Goal: Information Seeking & Learning: Learn about a topic

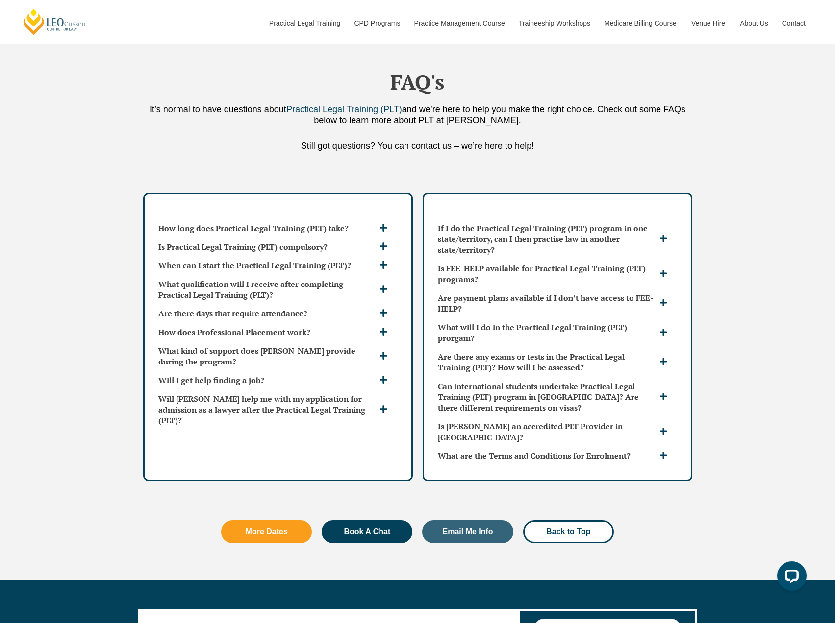
scroll to position [2796, 0]
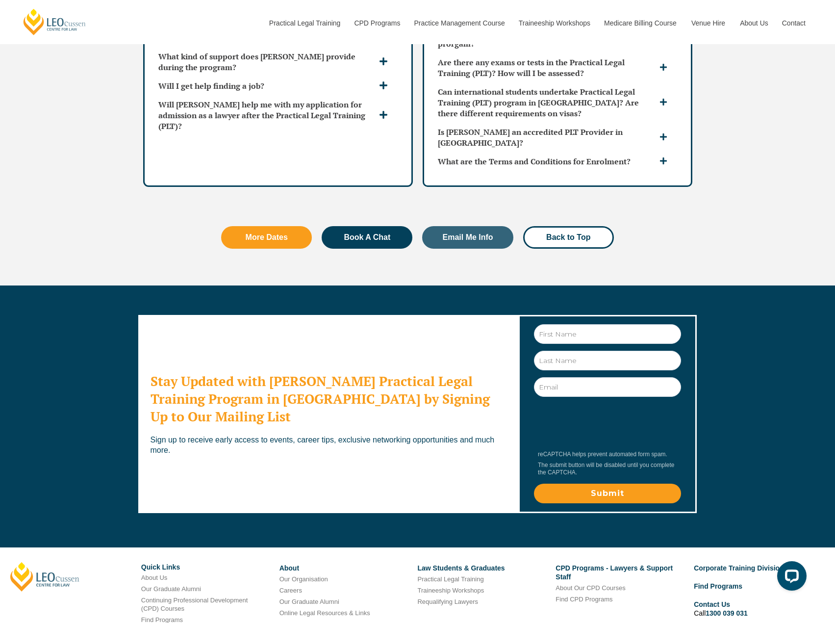
click at [665, 157] on icon at bounding box center [663, 160] width 7 height 7
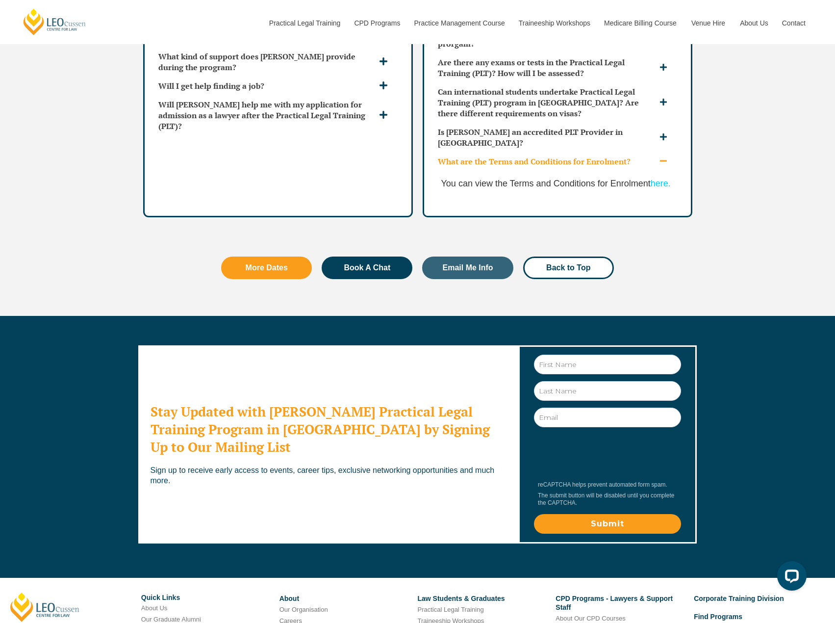
click at [665, 160] on icon at bounding box center [663, 160] width 7 height 1
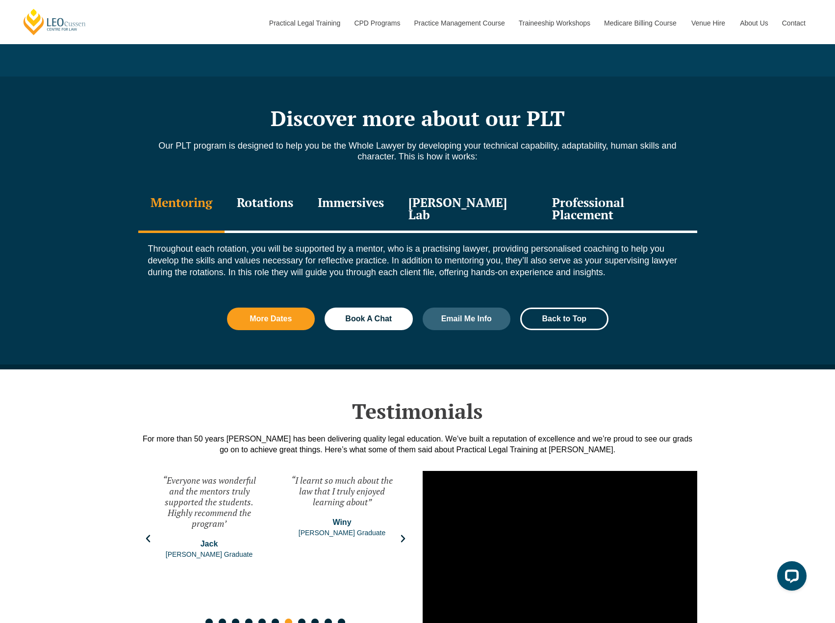
scroll to position [883, 0]
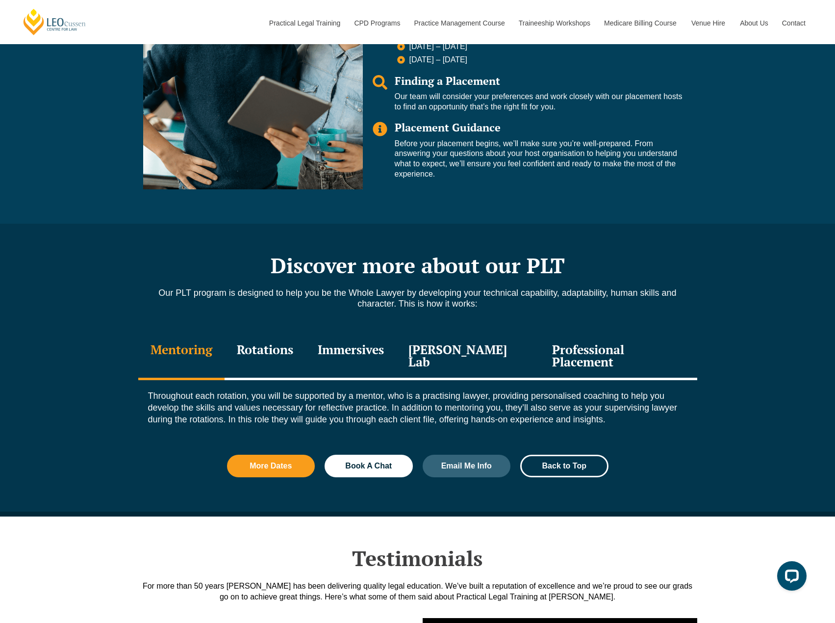
click at [293, 352] on div "Rotations" at bounding box center [265, 357] width 81 height 47
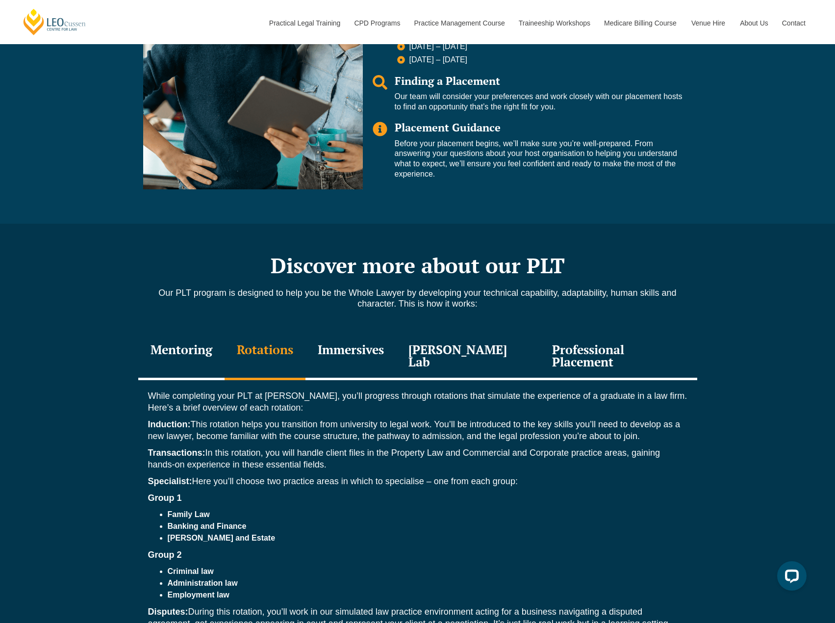
click at [213, 352] on div "Mentoring" at bounding box center [181, 357] width 86 height 47
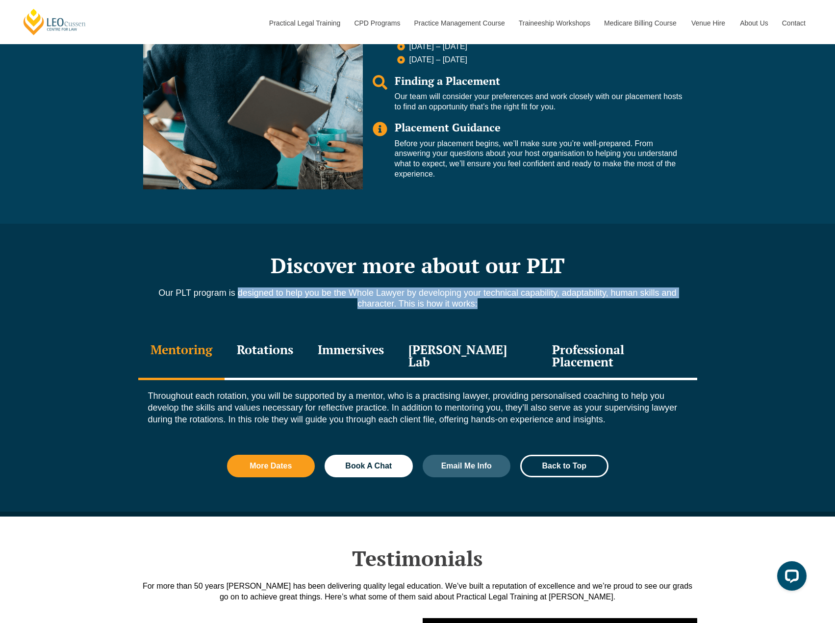
drag, startPoint x: 238, startPoint y: 294, endPoint x: 533, endPoint y: 309, distance: 295.2
click at [533, 309] on p "Our PLT program is designed to help you be the Whole Lawyer by developing your …" at bounding box center [417, 298] width 559 height 22
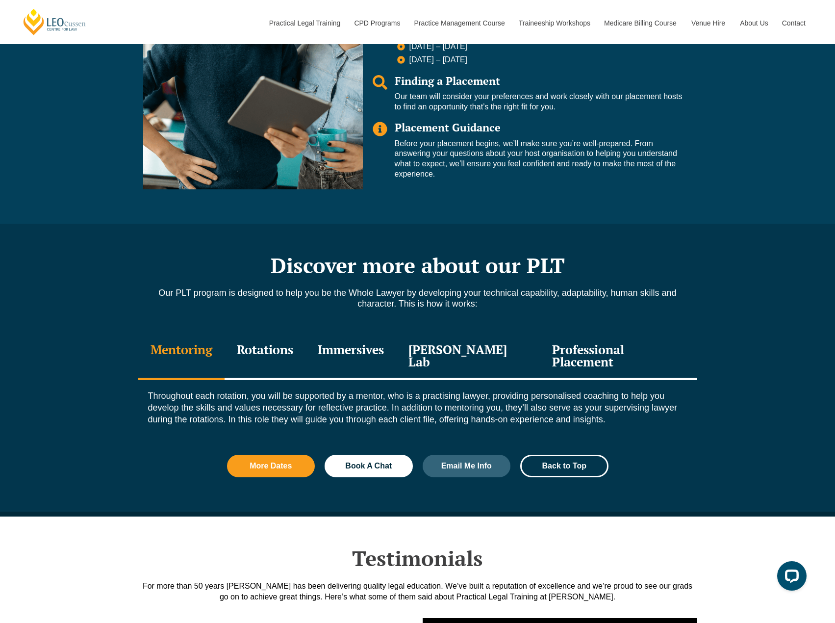
click at [268, 346] on div "Rotations" at bounding box center [265, 357] width 81 height 47
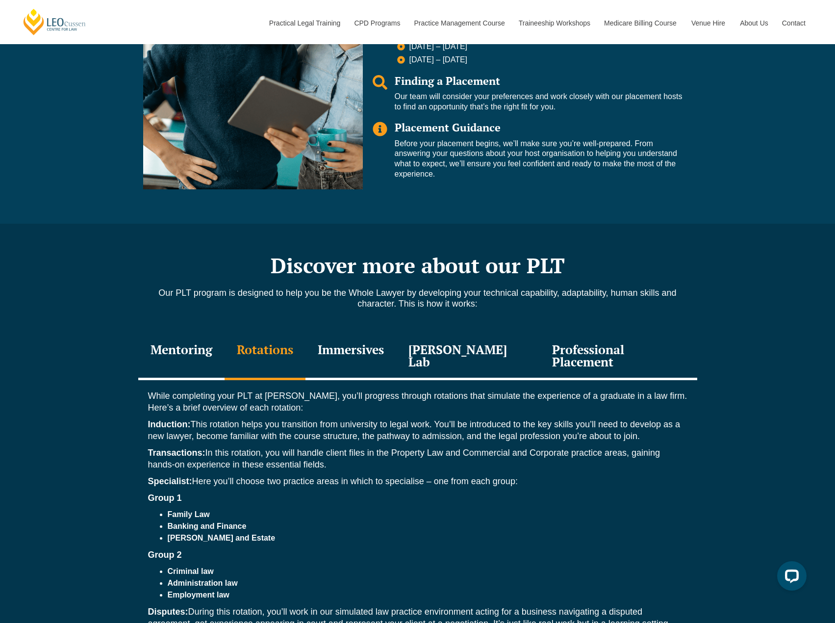
scroll to position [1030, 0]
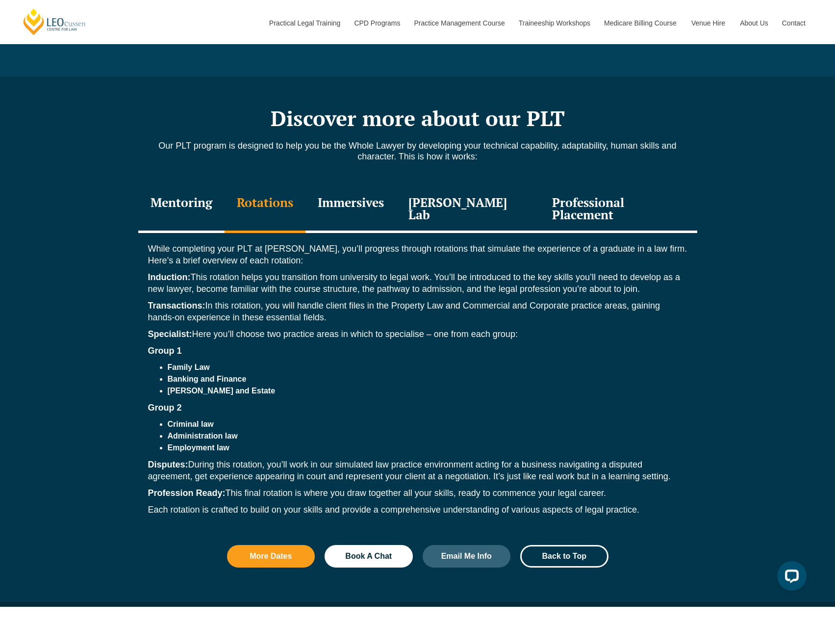
click at [395, 200] on div "Immersives" at bounding box center [351, 209] width 91 height 47
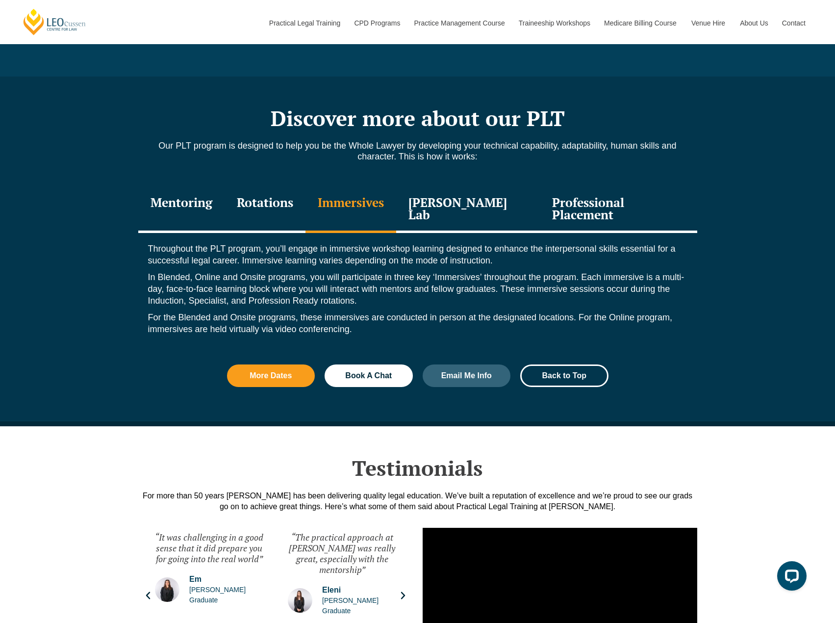
click at [426, 205] on div "Leo Justice Lab" at bounding box center [468, 209] width 144 height 47
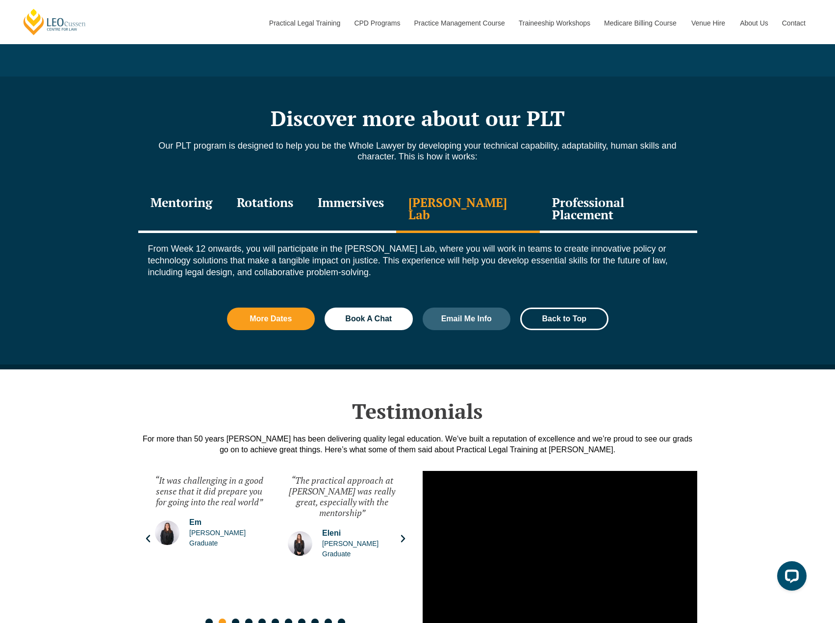
click at [558, 196] on div "Professional Placement" at bounding box center [618, 209] width 157 height 47
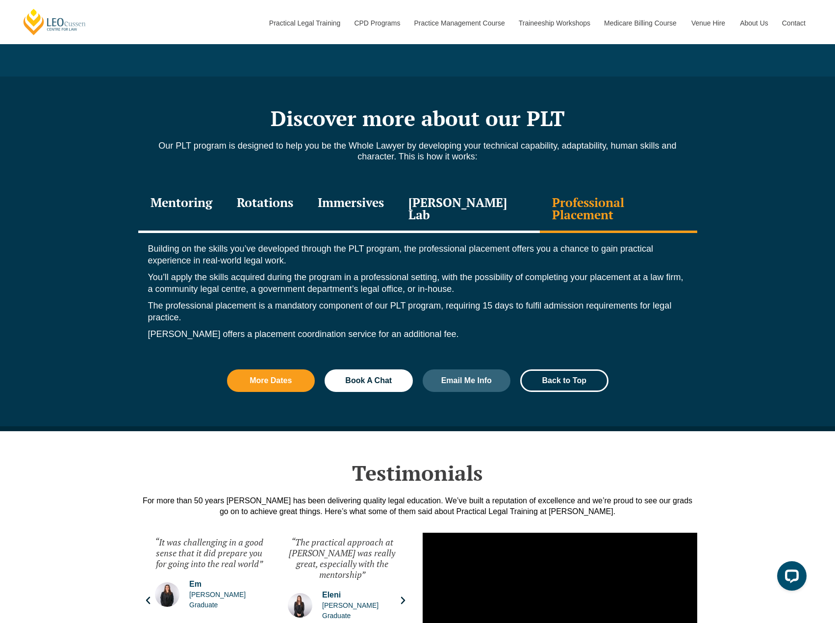
click at [396, 198] on div "Immersives" at bounding box center [351, 209] width 91 height 47
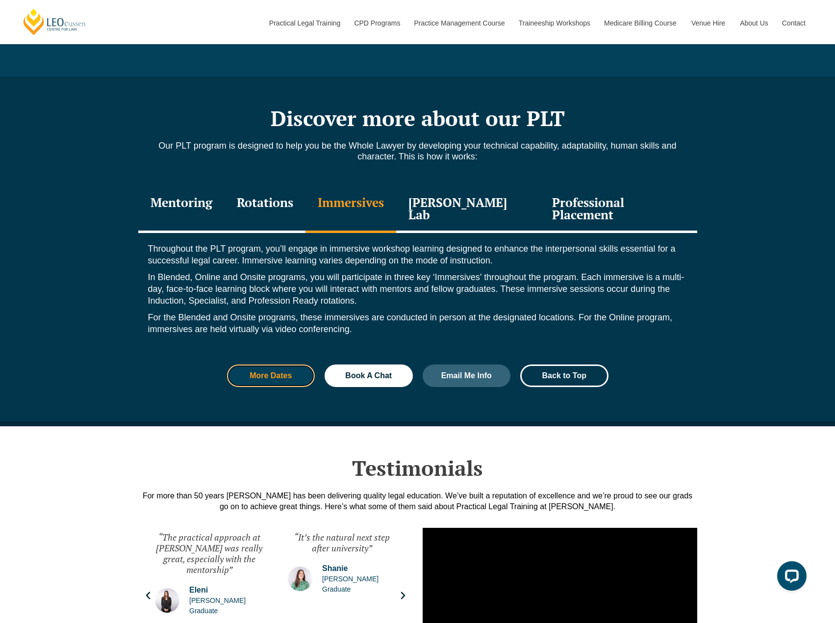
click at [261, 374] on link "More Dates" at bounding box center [271, 375] width 88 height 23
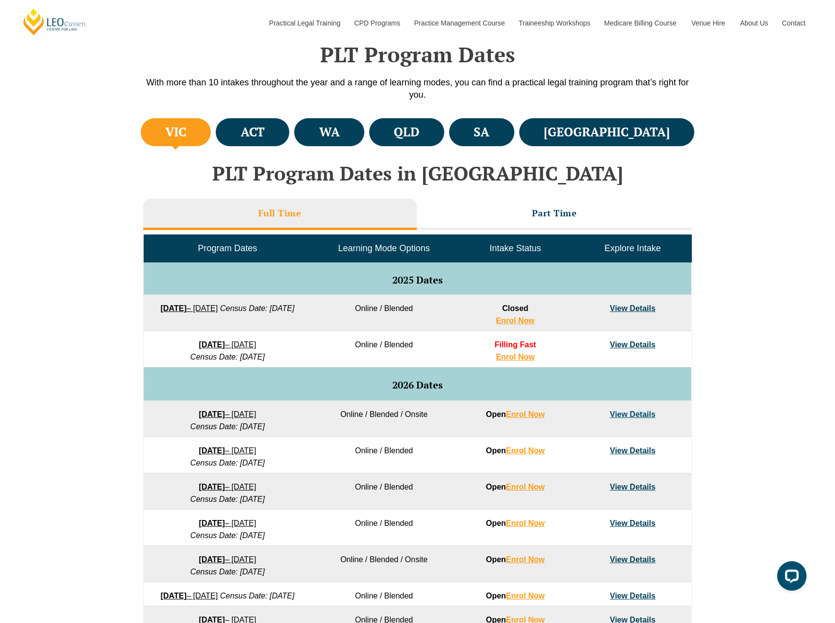
scroll to position [441, 0]
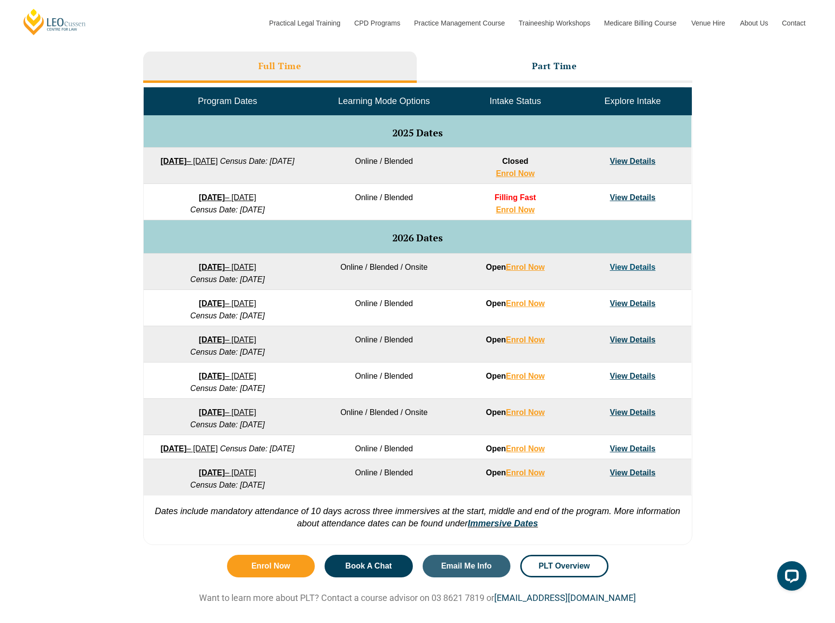
click at [635, 308] on td "View Details" at bounding box center [632, 308] width 117 height 36
click at [632, 303] on link "View Details" at bounding box center [633, 303] width 46 height 8
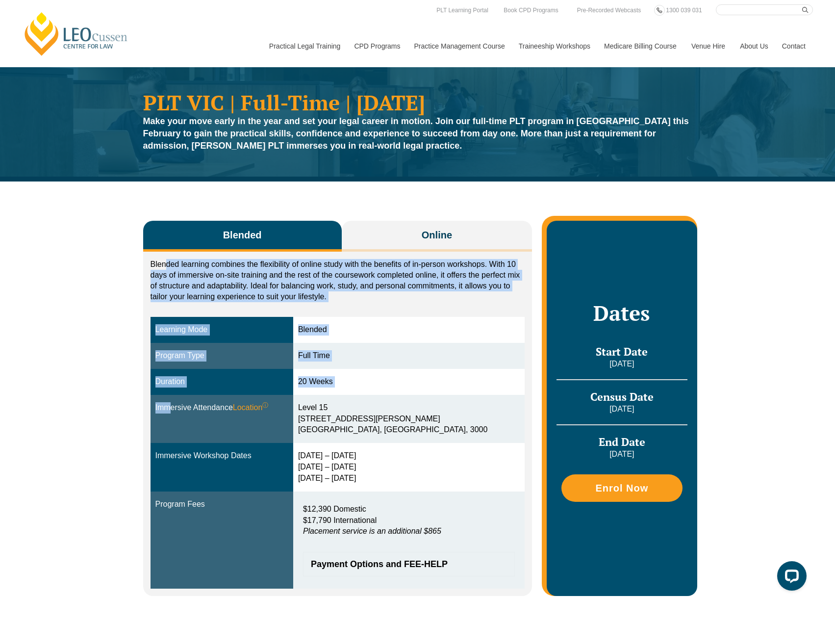
drag, startPoint x: 165, startPoint y: 265, endPoint x: 164, endPoint y: 399, distance: 134.4
click at [164, 399] on div "Blended learning combines the flexibility of online study with the benefits of …" at bounding box center [337, 424] width 389 height 344
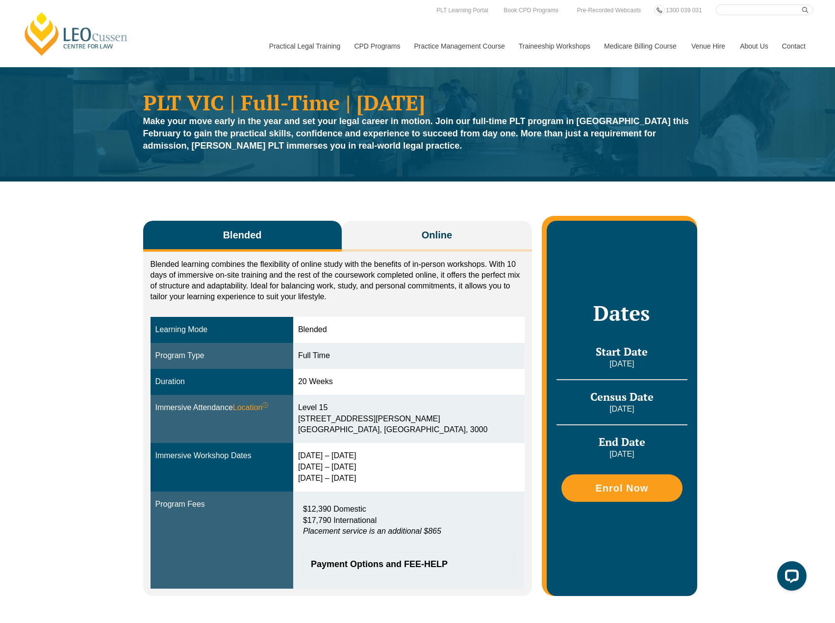
click at [199, 439] on td "Immersive Attendance Location ⓘ You will participate in three key ‘Immersives’ …" at bounding box center [222, 419] width 143 height 49
click at [64, 328] on div "Blended Online Blended learning combines the flexibility of online study with t…" at bounding box center [417, 403] width 835 height 444
click at [333, 432] on div "Level 15 15 William Street Melbourne, Victoria, 3000" at bounding box center [409, 419] width 222 height 34
click at [77, 26] on link "[PERSON_NAME] Centre for Law" at bounding box center [76, 34] width 108 height 46
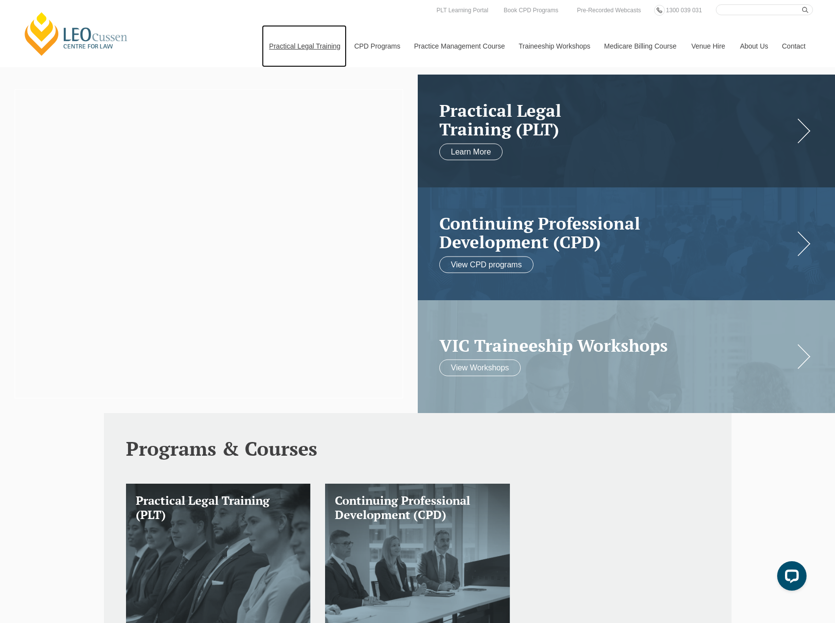
click at [291, 44] on link "Practical Legal Training" at bounding box center [304, 46] width 85 height 42
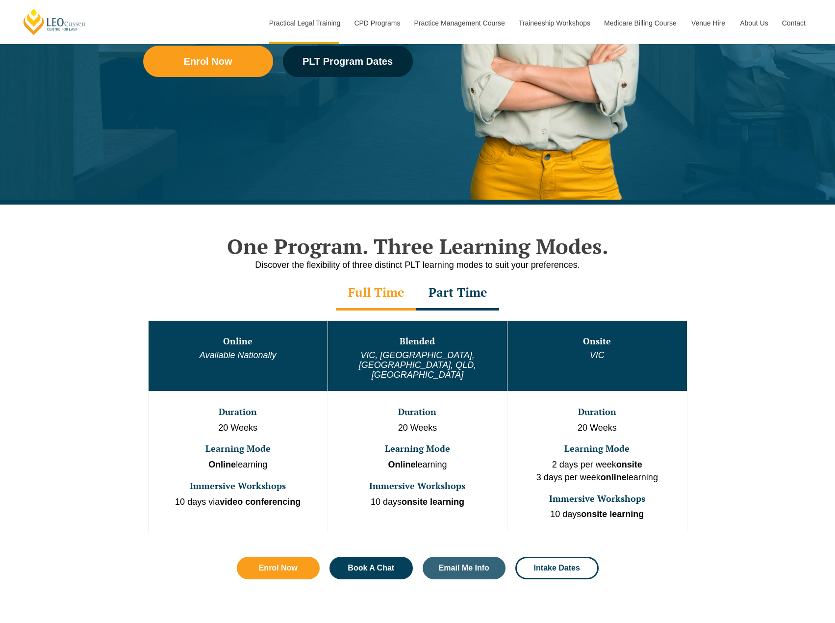
scroll to position [147, 0]
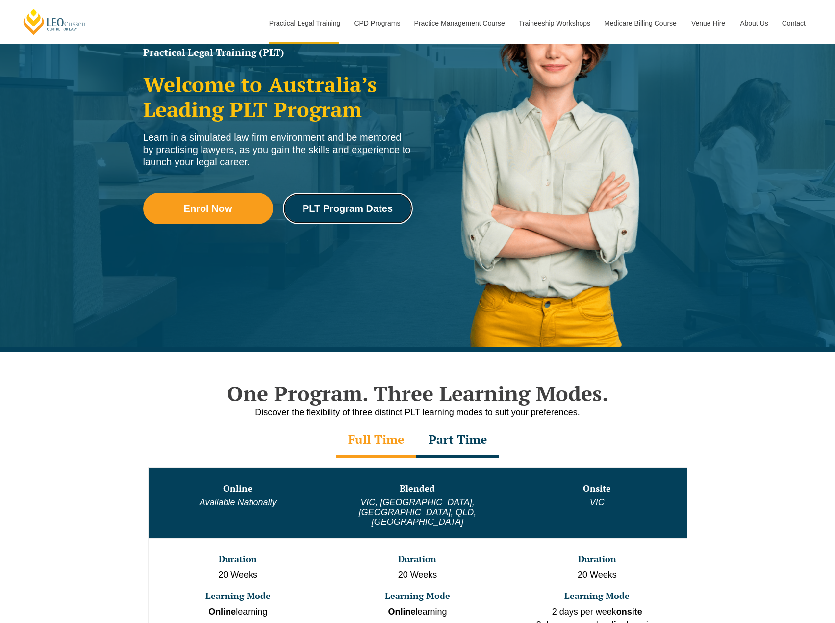
click at [346, 203] on link "PLT Program Dates" at bounding box center [348, 208] width 130 height 31
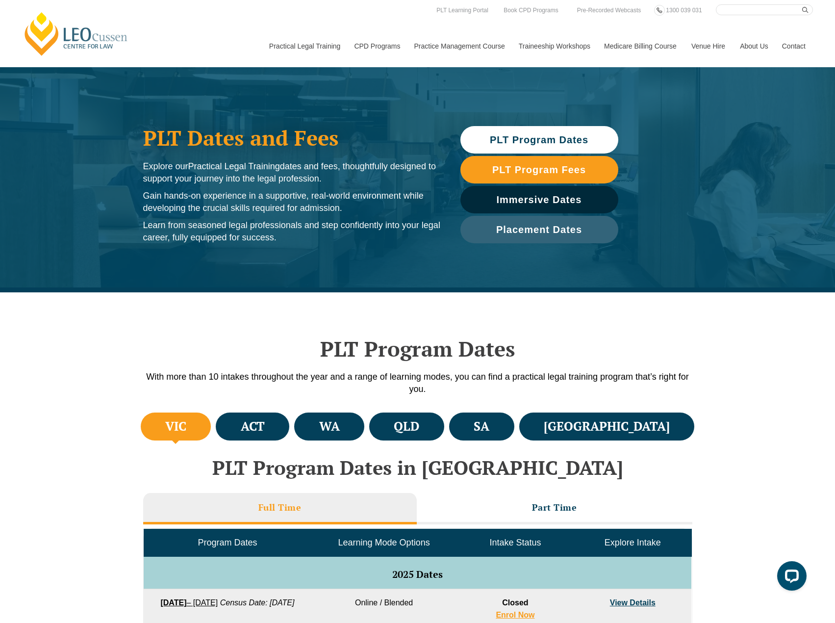
click at [690, 431] on li "[GEOGRAPHIC_DATA]" at bounding box center [607, 427] width 176 height 28
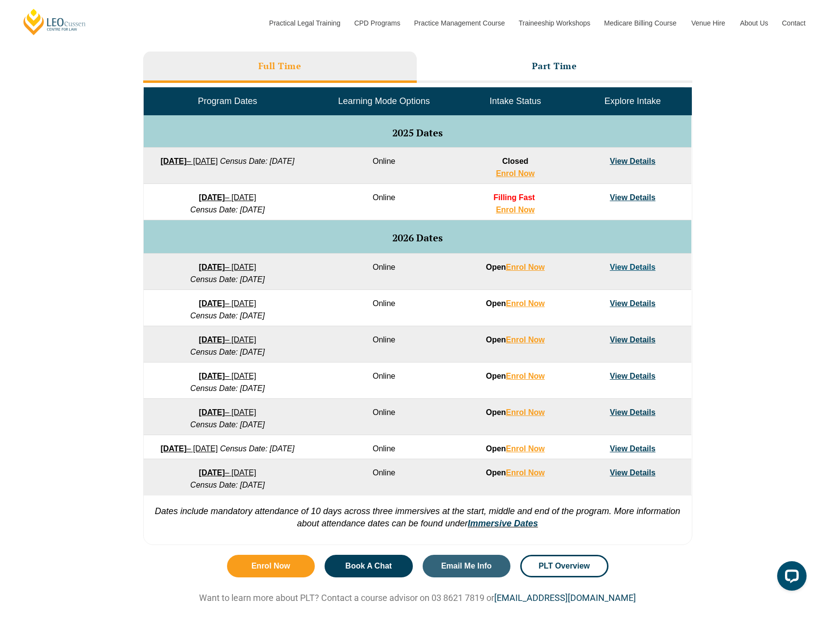
scroll to position [589, 0]
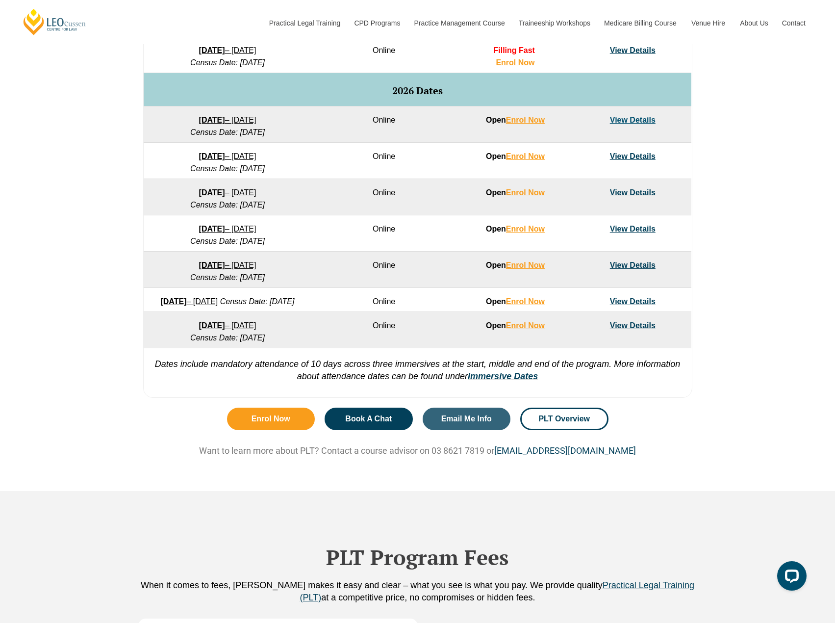
click at [641, 151] on td "View Details" at bounding box center [632, 161] width 117 height 36
click at [641, 156] on link "View Details" at bounding box center [633, 156] width 46 height 8
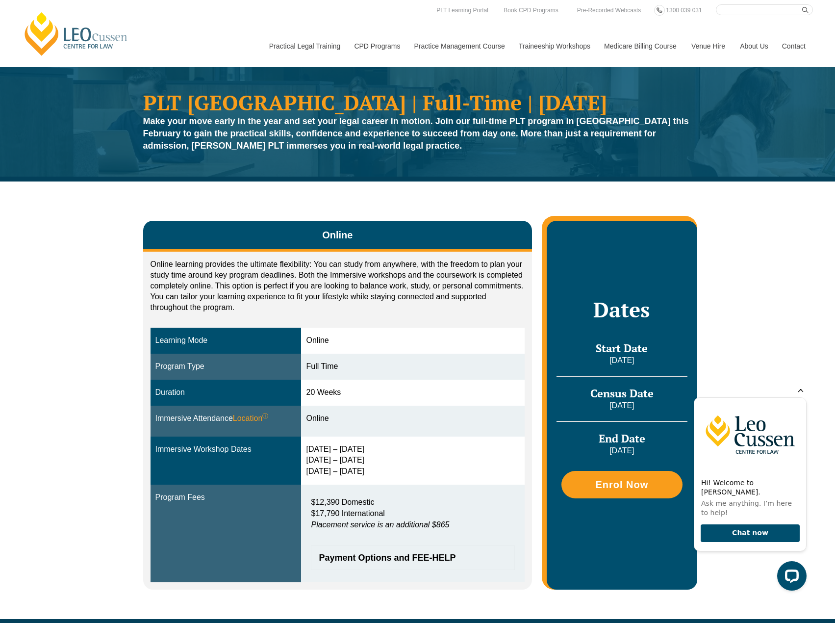
drag, startPoint x: 368, startPoint y: 471, endPoint x: 307, endPoint y: 455, distance: 63.4
click at [307, 455] on td "24 – 27 Feb 2026 6 – 8 May 2026 24 – 26 Jun 2026" at bounding box center [413, 461] width 224 height 49
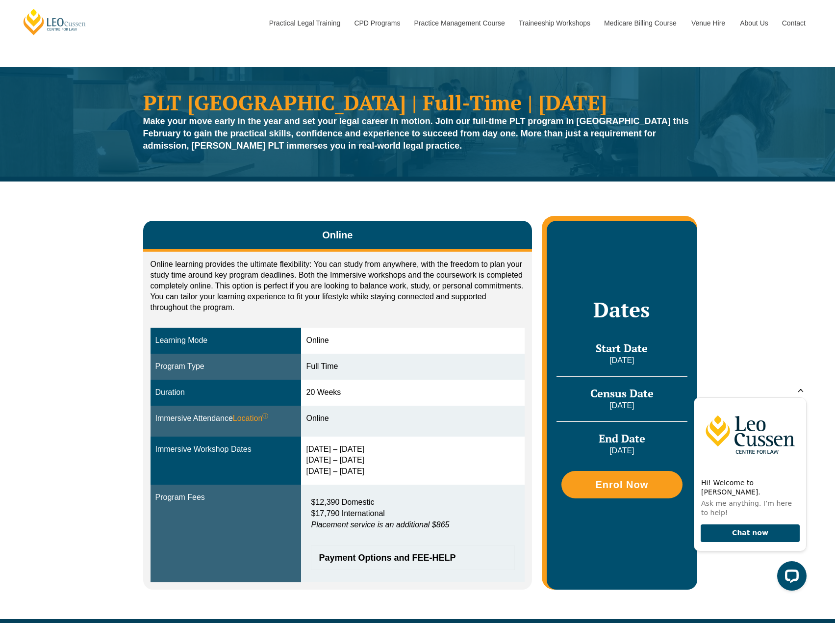
scroll to position [147, 0]
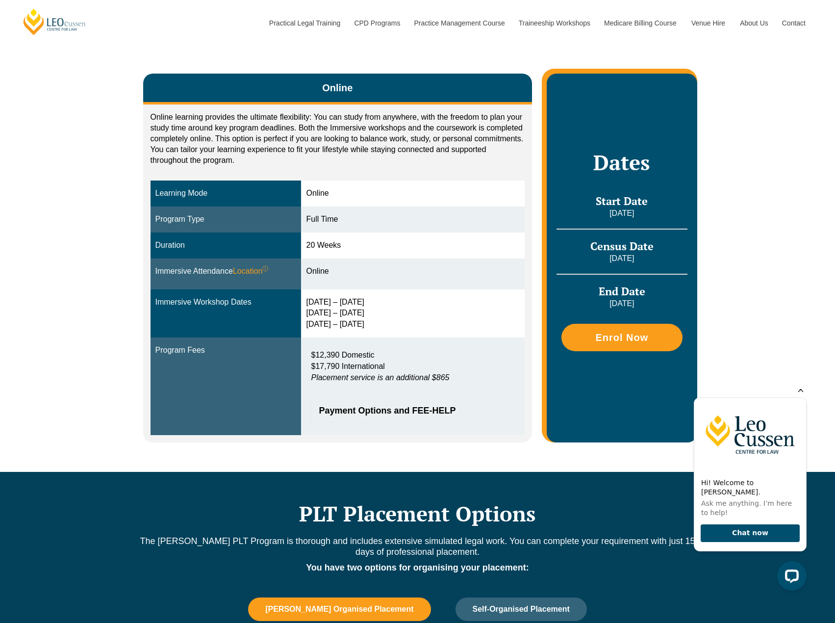
click at [797, 395] on icon "Hide greeting" at bounding box center [801, 390] width 12 height 12
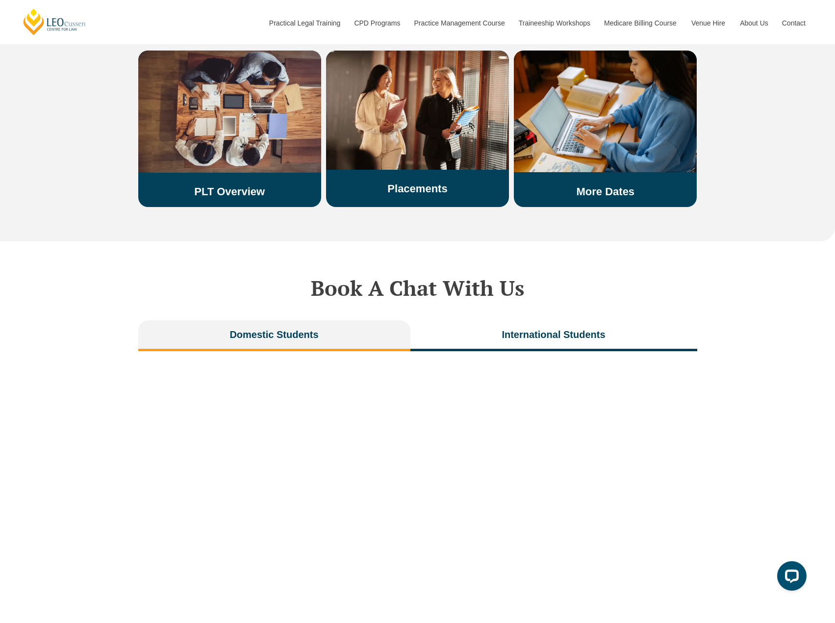
scroll to position [1913, 0]
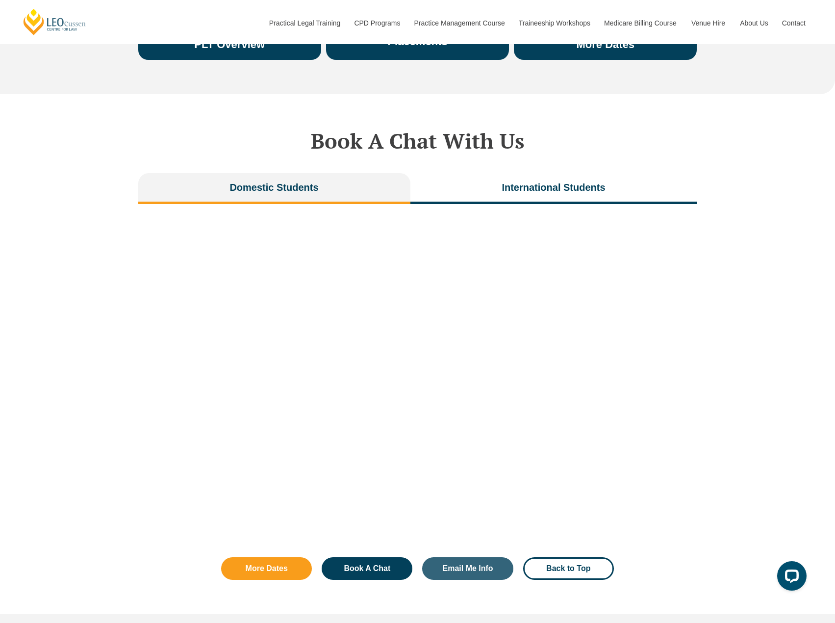
click at [718, 375] on div "Book A Chat With Us Domestic Students International Students" at bounding box center [417, 323] width 835 height 458
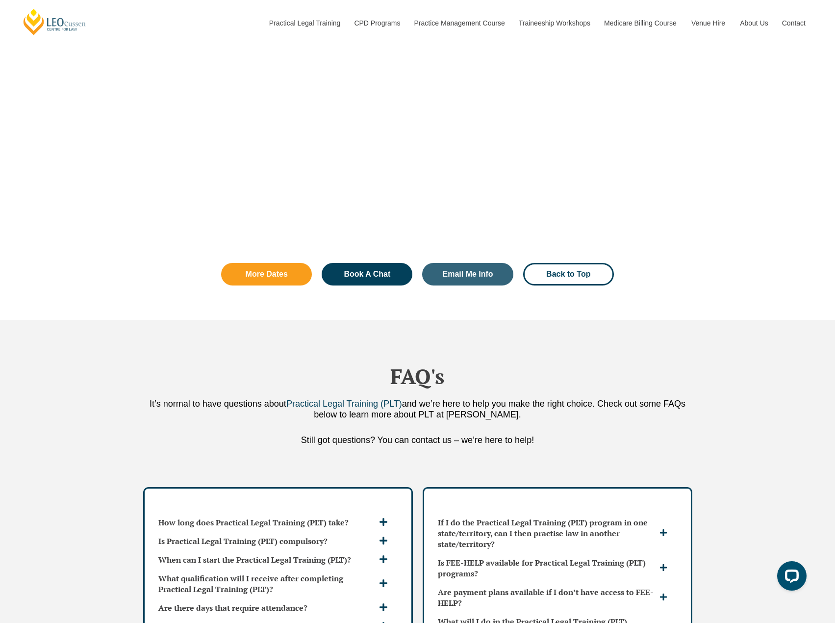
scroll to position [2060, 0]
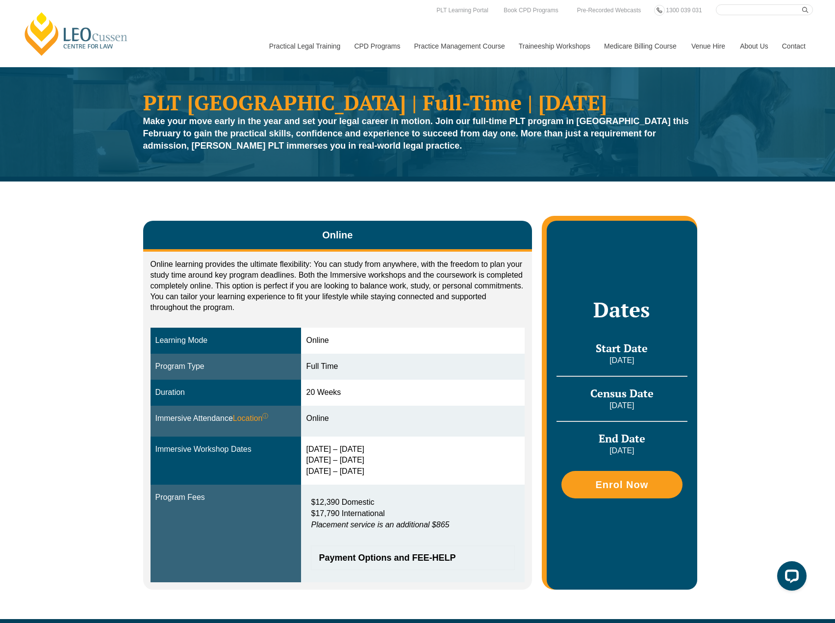
click at [371, 465] on div "[DATE] – [DATE] [DATE] – [DATE] [DATE] – [DATE]" at bounding box center [413, 461] width 214 height 34
drag, startPoint x: 377, startPoint y: 471, endPoint x: 297, endPoint y: 441, distance: 85.4
click at [297, 441] on tr "Immersive Workshop Dates 24 – 27 Feb 2026 6 – 8 May 2026 24 – 26 Jun 2026" at bounding box center [338, 461] width 375 height 49
click at [44, 443] on div "Online Online learning provides the ultimate flexibility: You can study from an…" at bounding box center [417, 399] width 835 height 437
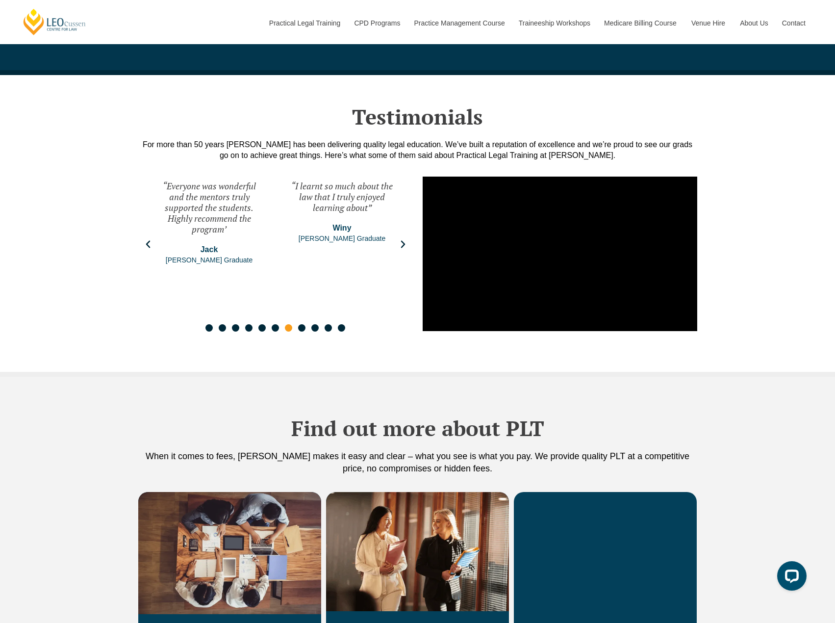
scroll to position [1472, 0]
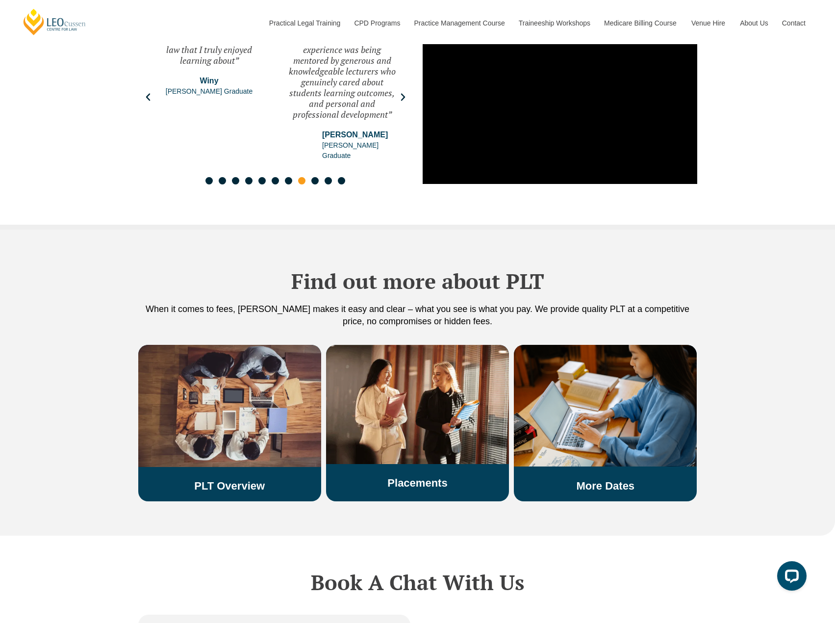
drag, startPoint x: 215, startPoint y: 453, endPoint x: 238, endPoint y: 476, distance: 32.3
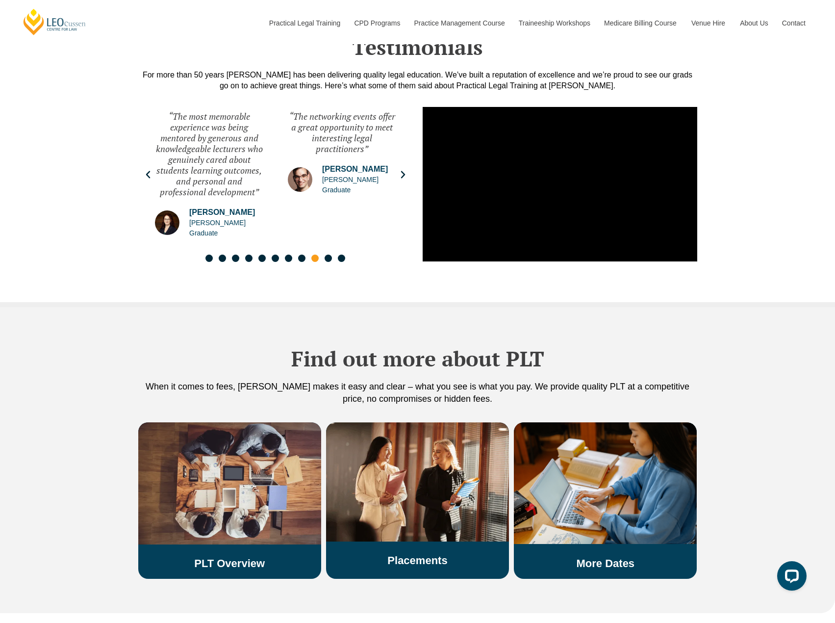
scroll to position [1541, 0]
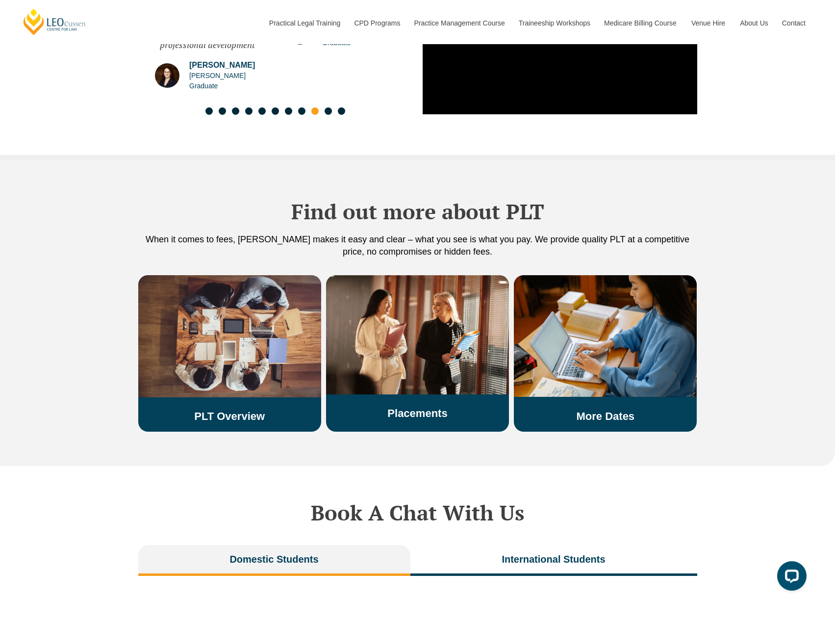
click at [277, 388] on div "PLT Overview" at bounding box center [229, 349] width 183 height 148
click at [238, 290] on img at bounding box center [229, 336] width 183 height 122
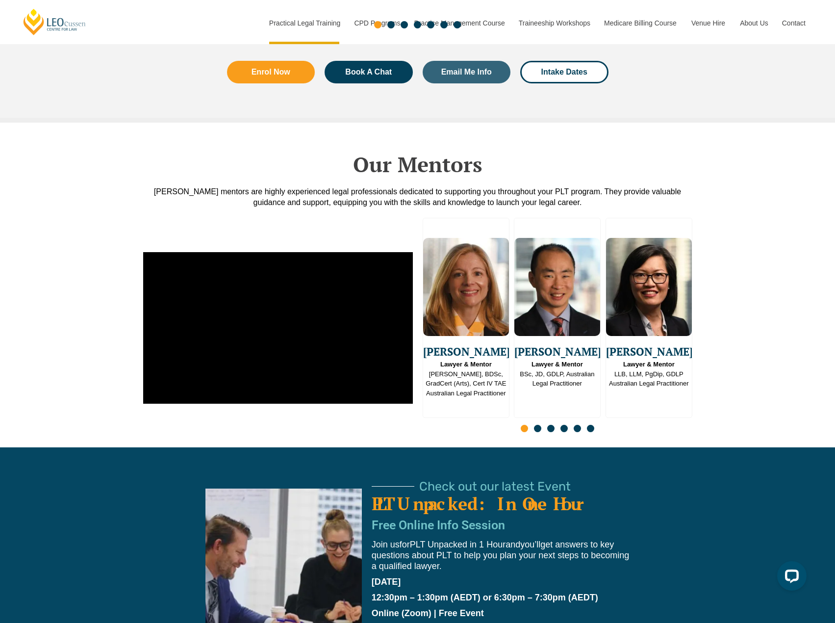
scroll to position [2502, 0]
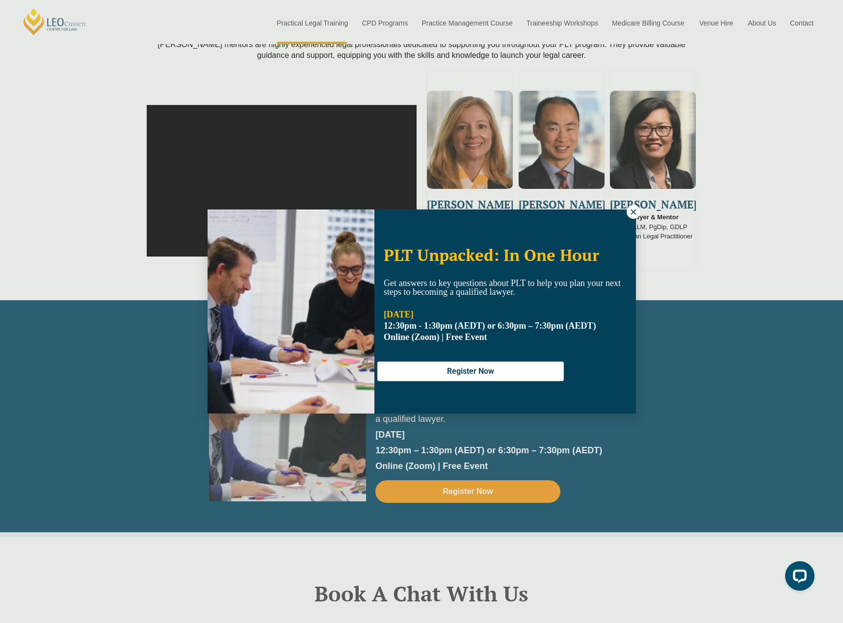
click at [631, 213] on icon at bounding box center [633, 211] width 9 height 9
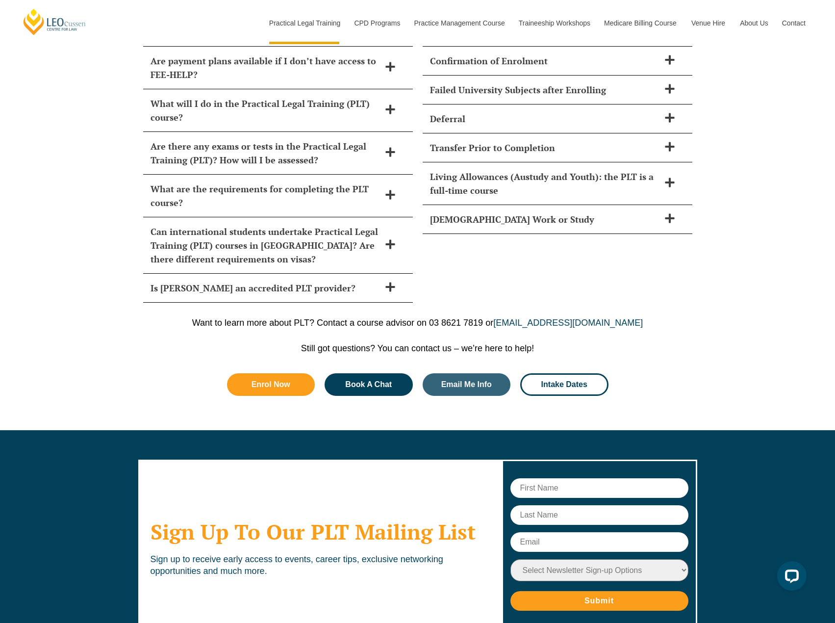
scroll to position [4761, 0]
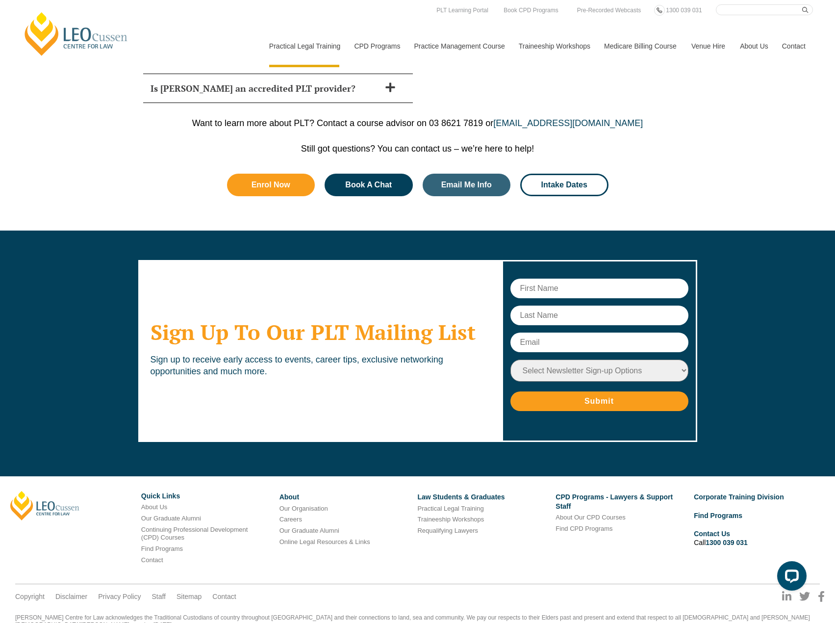
click at [183, 133] on div "Want to learn more about PLT? Contact a course advisor on 03 8621 7819 or cours…" at bounding box center [417, 172] width 559 height 118
drag, startPoint x: 438, startPoint y: 95, endPoint x: 490, endPoint y: 99, distance: 52.1
click at [490, 118] on p "Want to learn more about PLT? Contact a course advisor on 03 8621 7819 or cours…" at bounding box center [417, 123] width 559 height 11
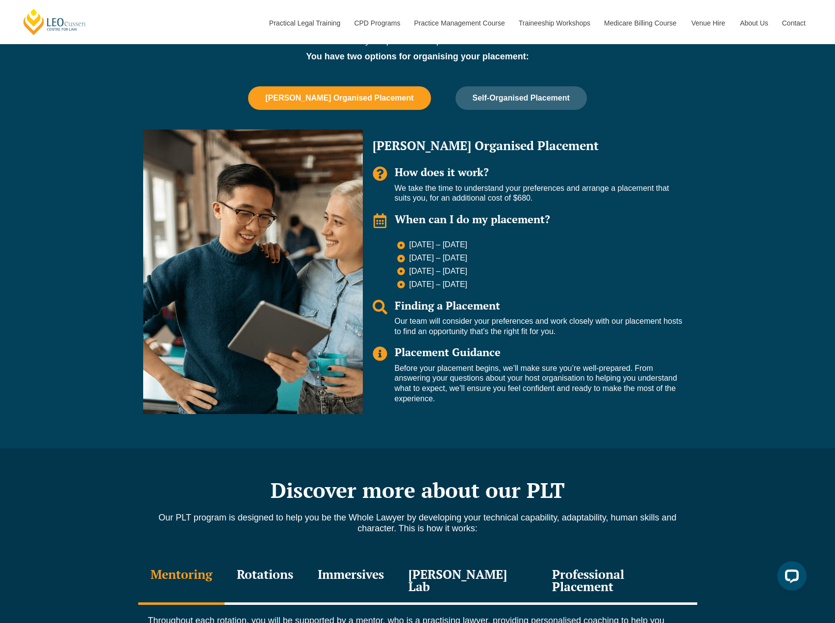
scroll to position [70, 0]
